Goal: Transaction & Acquisition: Purchase product/service

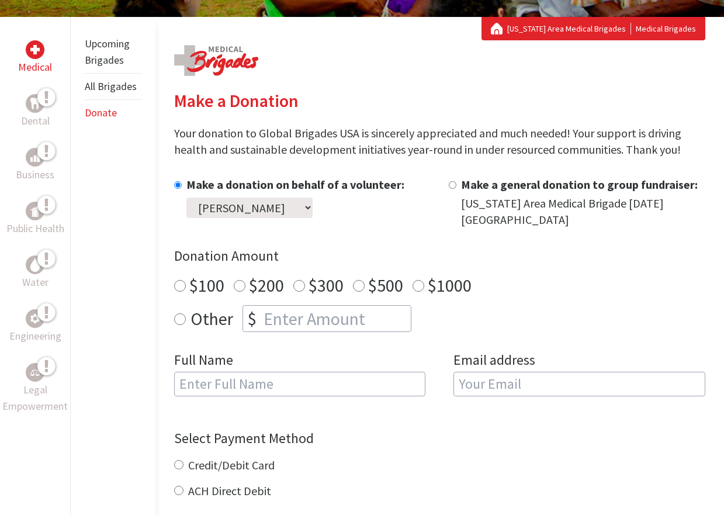
scroll to position [202, 0]
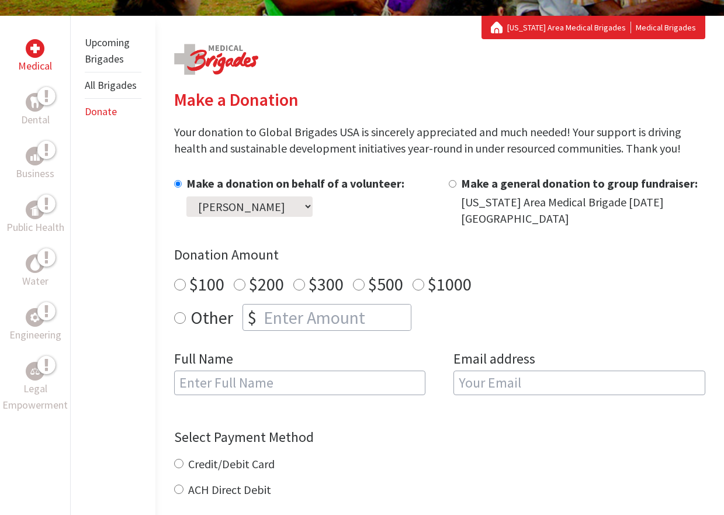
radio input "true"
click at [315, 312] on input "number" at bounding box center [336, 318] width 150 height 26
click at [301, 367] on div "Full Name" at bounding box center [300, 380] width 252 height 60
click at [309, 324] on input "number" at bounding box center [336, 318] width 150 height 26
type input "649"
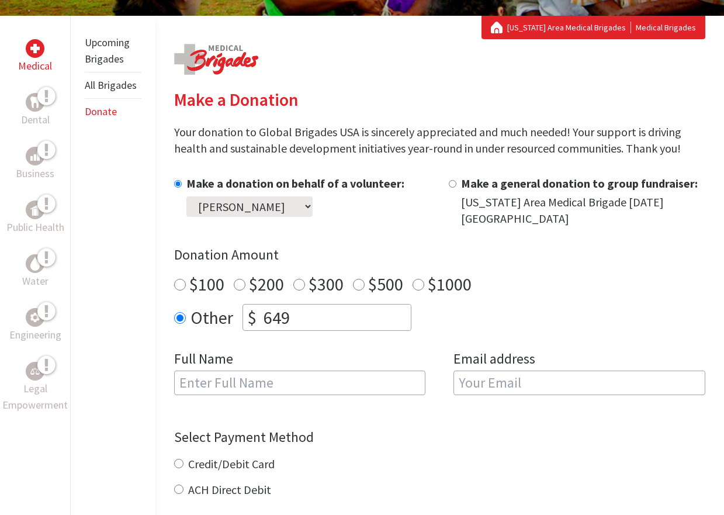
click at [270, 375] on input "text" at bounding box center [300, 383] width 252 height 25
type input "[PERSON_NAME]"
type input "[EMAIL_ADDRESS][DOMAIN_NAME]"
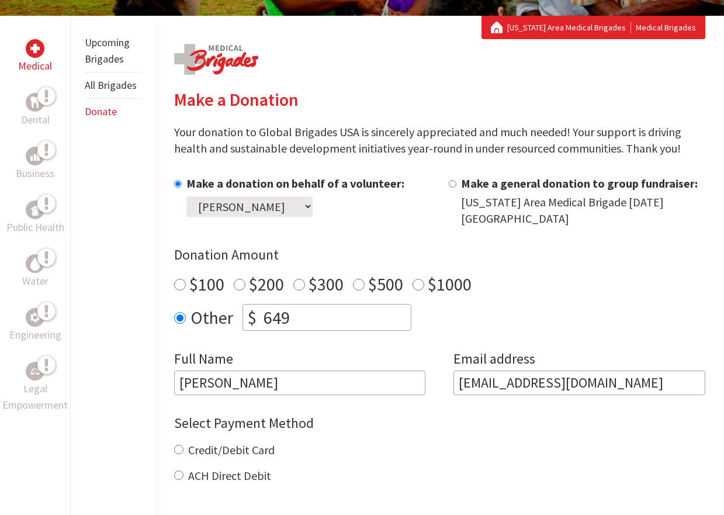
click at [377, 409] on form "Make a donation on behalf of a volunteer: Select a volunteer... [PERSON_NAME] […" at bounding box center [440, 400] width 532 height 450
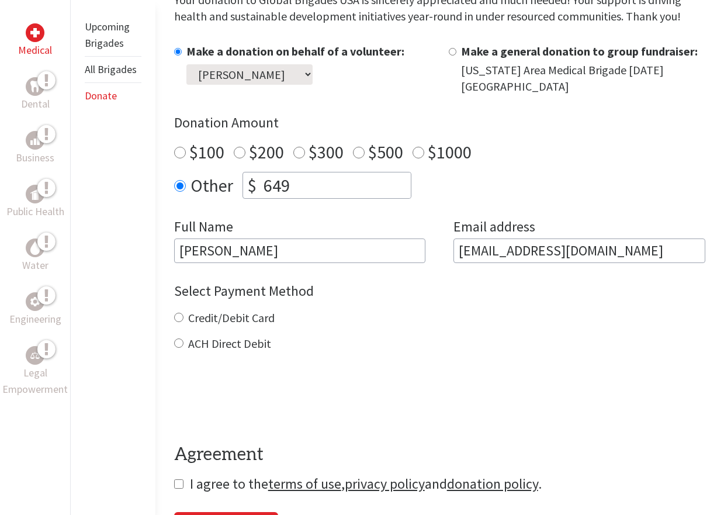
scroll to position [347, 0]
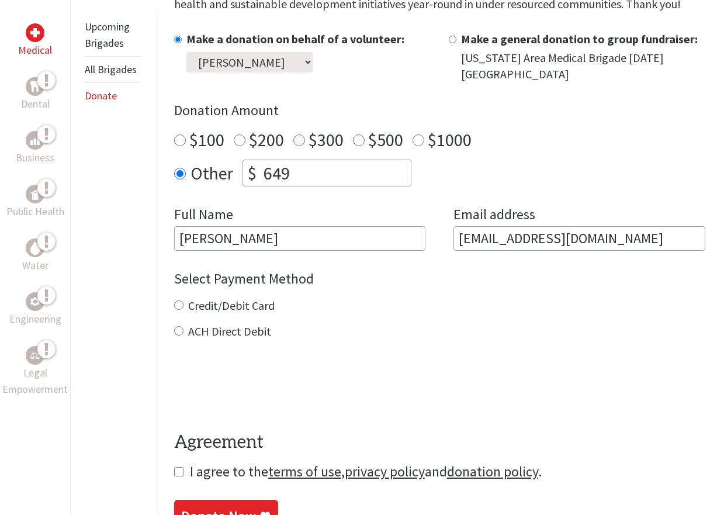
click at [263, 302] on label "Credit/Debit Card" at bounding box center [231, 305] width 87 height 15
click at [184, 302] on input "Credit/Debit Card" at bounding box center [178, 305] width 9 height 9
radio input "true"
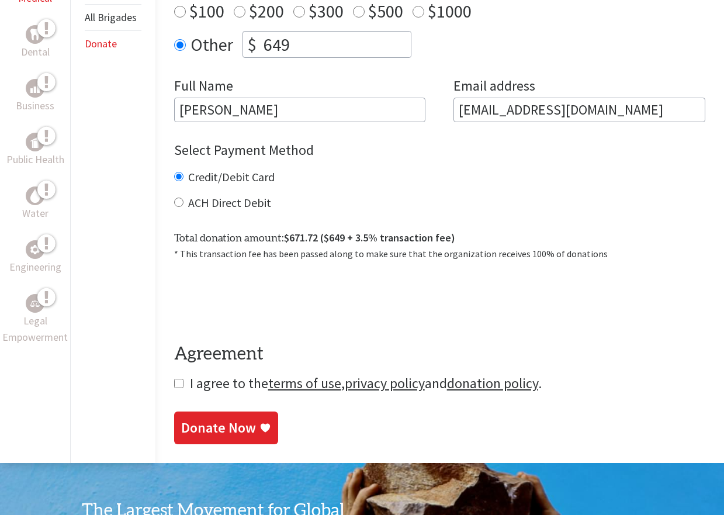
scroll to position [495, 0]
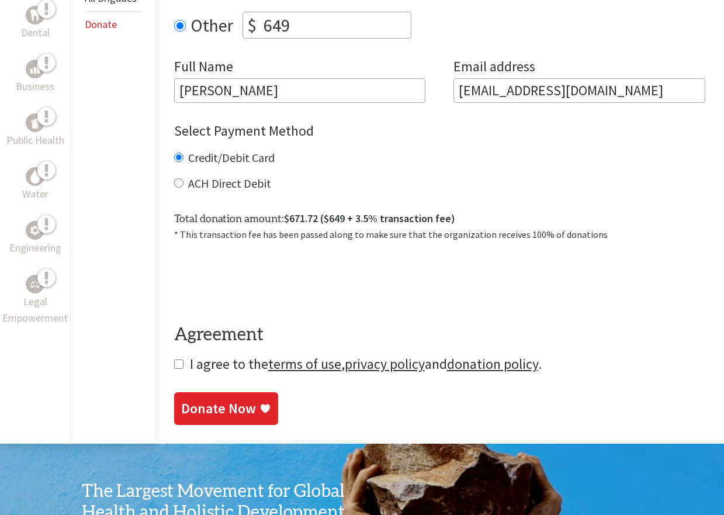
click at [213, 365] on span "I agree to the terms of use , privacy policy and donation policy ." at bounding box center [366, 364] width 352 height 18
click at [175, 364] on input "checkbox" at bounding box center [178, 364] width 9 height 9
checkbox input "true"
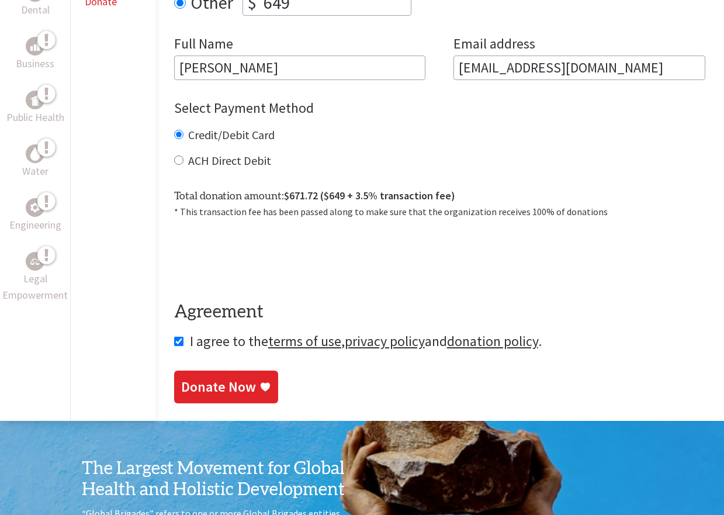
scroll to position [523, 0]
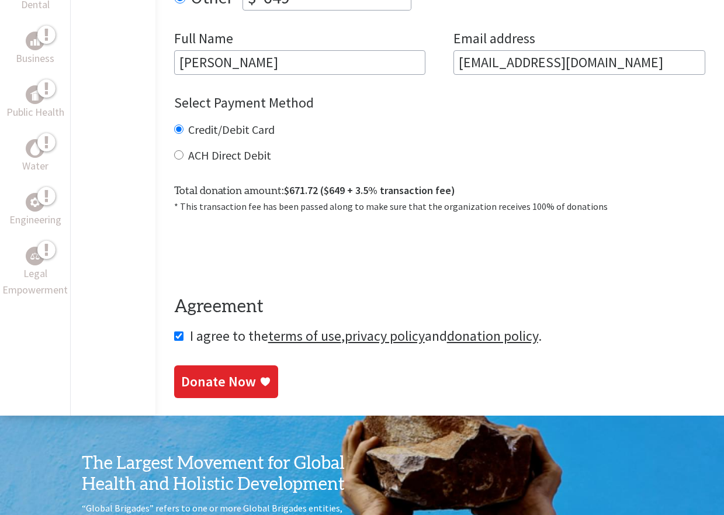
click at [237, 382] on div "Donate Now" at bounding box center [218, 381] width 75 height 19
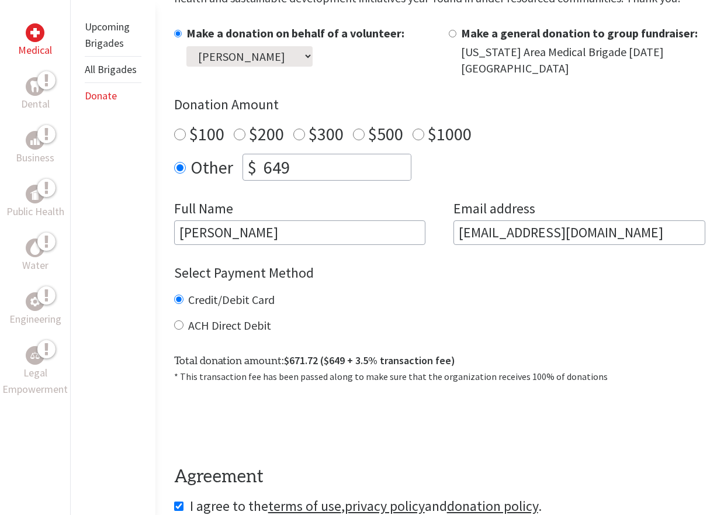
scroll to position [227, 0]
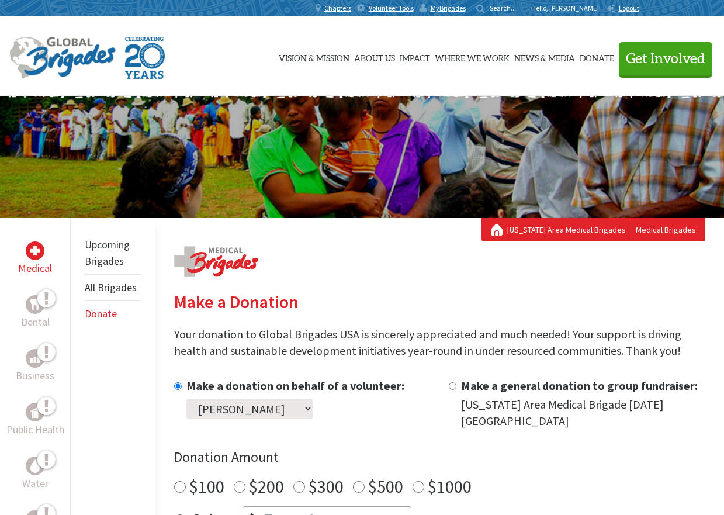
click at [301, 412] on select "Select a volunteer... [PERSON_NAME] [PERSON_NAME] [PERSON_NAME] [PERSON_NAME]" at bounding box center [250, 409] width 126 height 20
select select "9E394021-53B9-11EF-BF8B-42010A8A0043"
click at [187, 399] on select "Select a volunteer... [PERSON_NAME] [PERSON_NAME] [PERSON_NAME] [PERSON_NAME]" at bounding box center [250, 409] width 126 height 20
click at [362, 427] on div "Make a donation on behalf of a volunteer: Select a volunteer... [PERSON_NAME] […" at bounding box center [296, 403] width 218 height 51
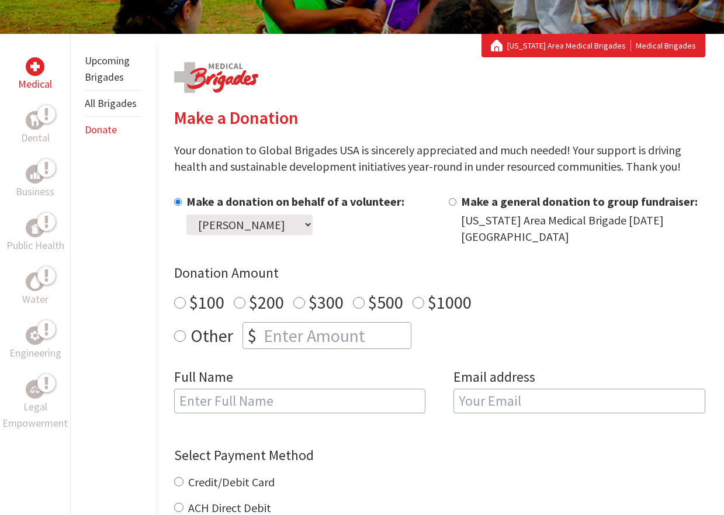
scroll to position [188, 0]
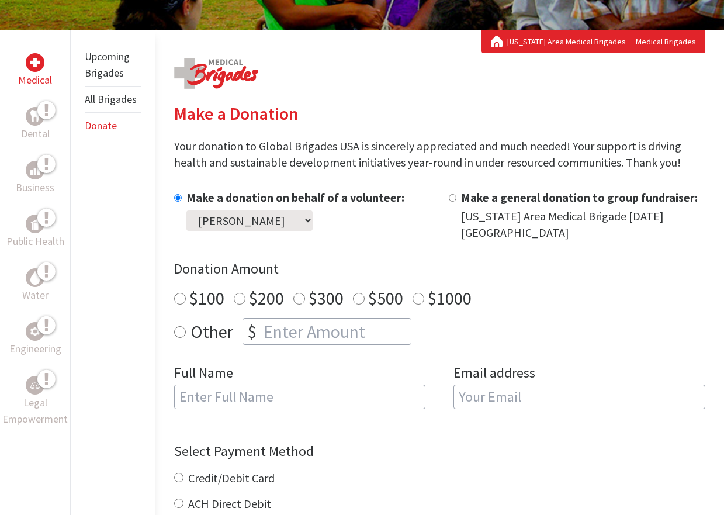
click at [203, 333] on label "Other" at bounding box center [212, 331] width 43 height 27
click at [186, 333] on input "Other" at bounding box center [180, 332] width 12 height 12
radio input "true"
click at [318, 332] on input "number" at bounding box center [336, 332] width 150 height 26
click at [371, 363] on div "Make a donation on behalf of a volunteer: Select a volunteer... Abigail Colwell…" at bounding box center [440, 306] width 532 height 234
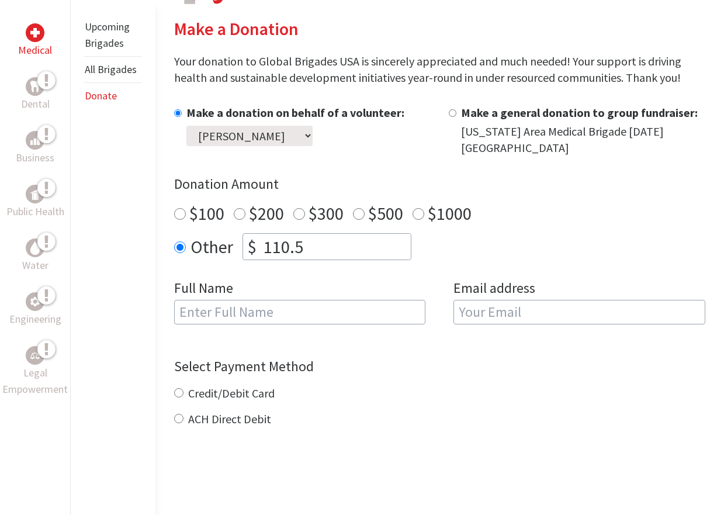
scroll to position [287, 0]
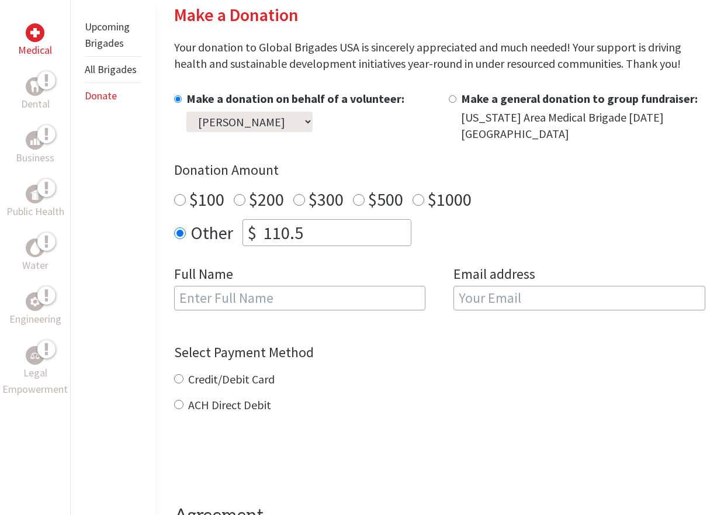
click at [333, 241] on input "110.5" at bounding box center [336, 233] width 150 height 26
type input "110.50"
click at [270, 303] on input "text" at bounding box center [300, 298] width 252 height 25
type input "[PERSON_NAME]"
type input "[EMAIL_ADDRESS][DOMAIN_NAME]"
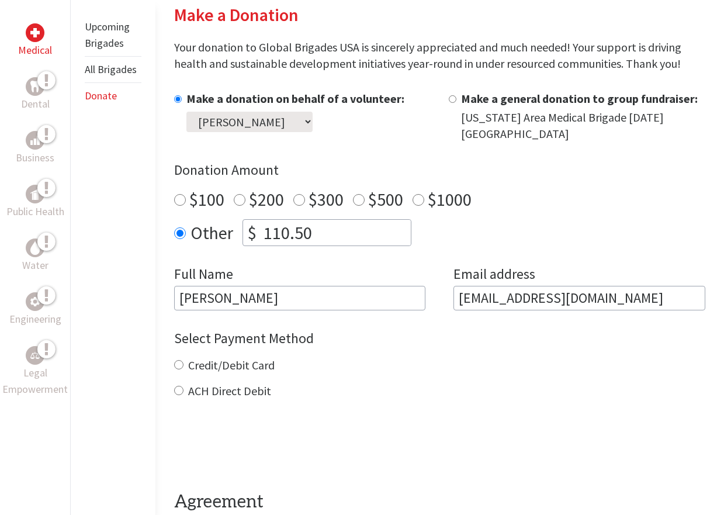
click at [407, 356] on div "Select Payment Method NOTE: American Express is not accepted. Please proceed no…" at bounding box center [440, 364] width 532 height 70
click at [248, 366] on label "Credit/Debit Card" at bounding box center [231, 365] width 87 height 15
click at [184, 366] on input "Credit/Debit Card" at bounding box center [178, 364] width 9 height 9
radio input "true"
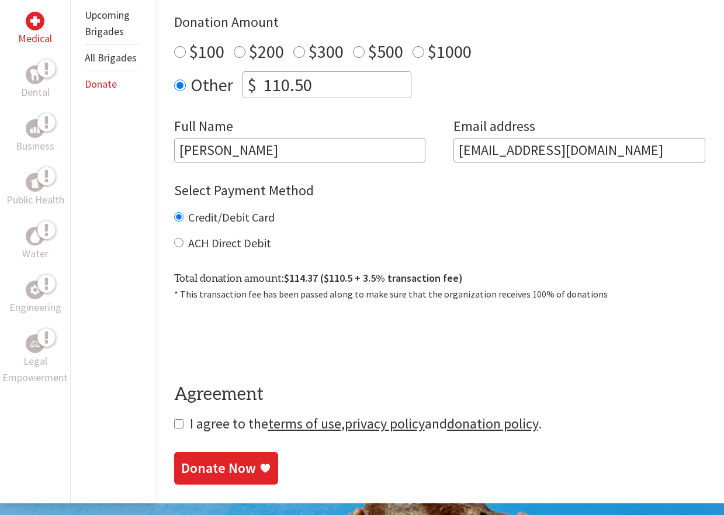
scroll to position [456, 0]
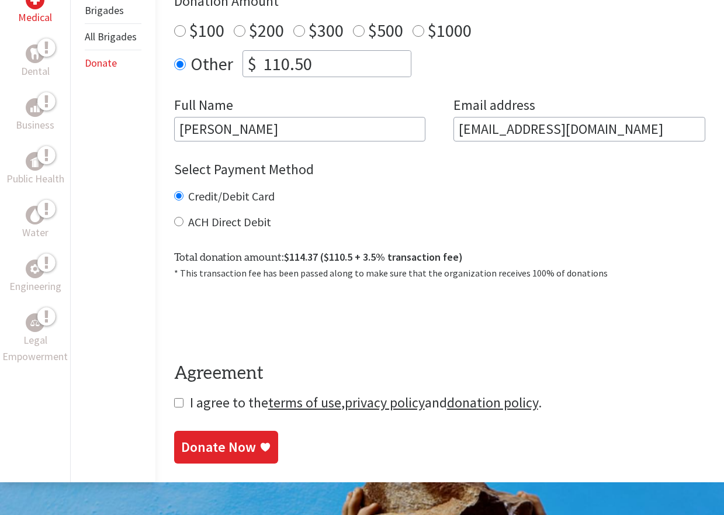
click at [214, 406] on span "I agree to the terms of use , privacy policy and donation policy ." at bounding box center [366, 403] width 352 height 18
click at [177, 403] on input "checkbox" at bounding box center [178, 402] width 9 height 9
checkbox input "true"
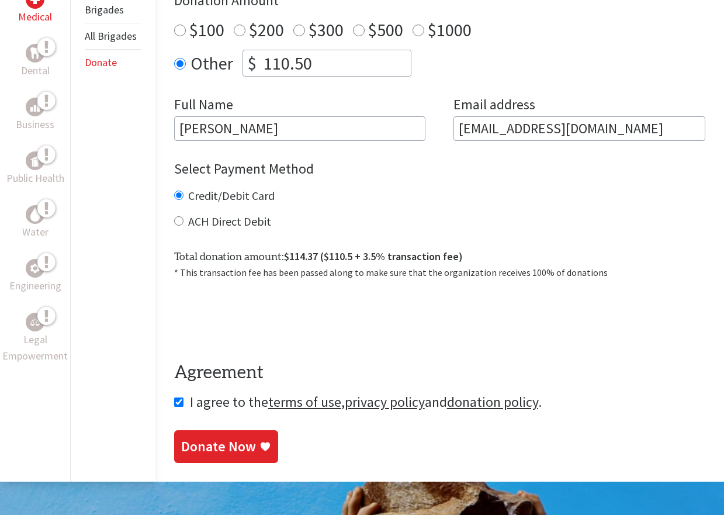
scroll to position [457, 0]
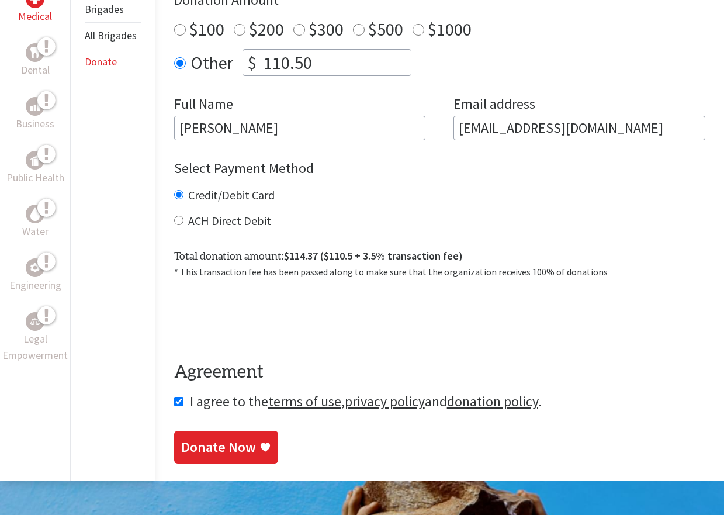
click at [251, 443] on div "Donate Now" at bounding box center [218, 447] width 75 height 19
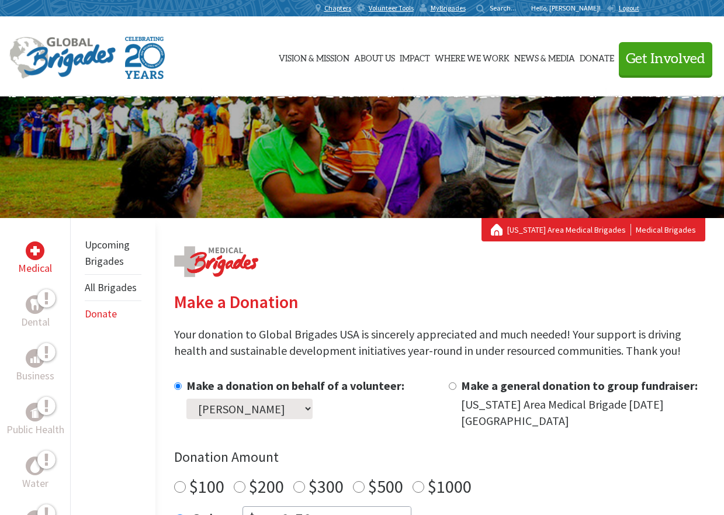
scroll to position [37, 0]
